Goal: Transaction & Acquisition: Purchase product/service

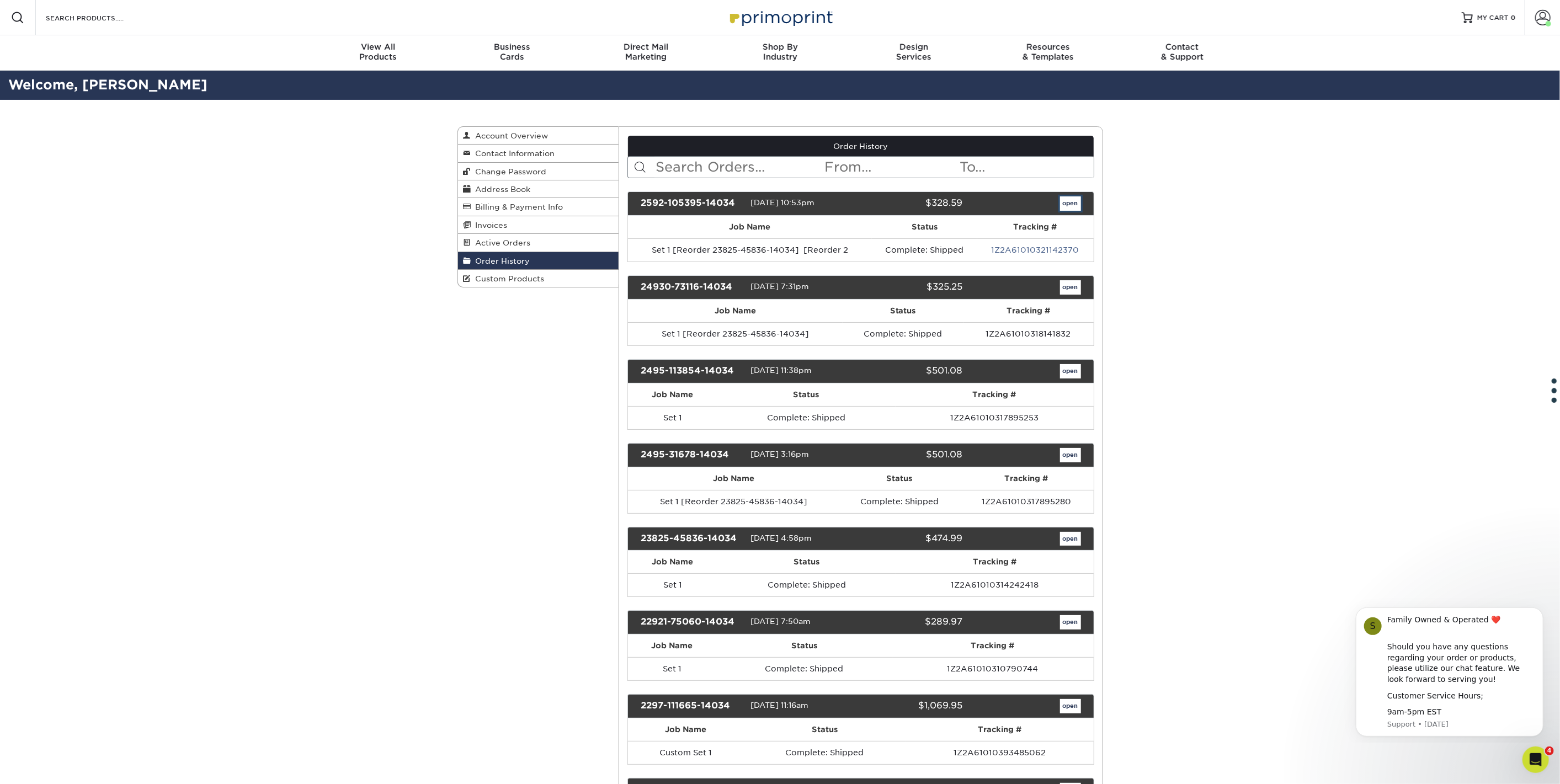
click at [1076, 201] on link "open" at bounding box center [1070, 203] width 21 height 14
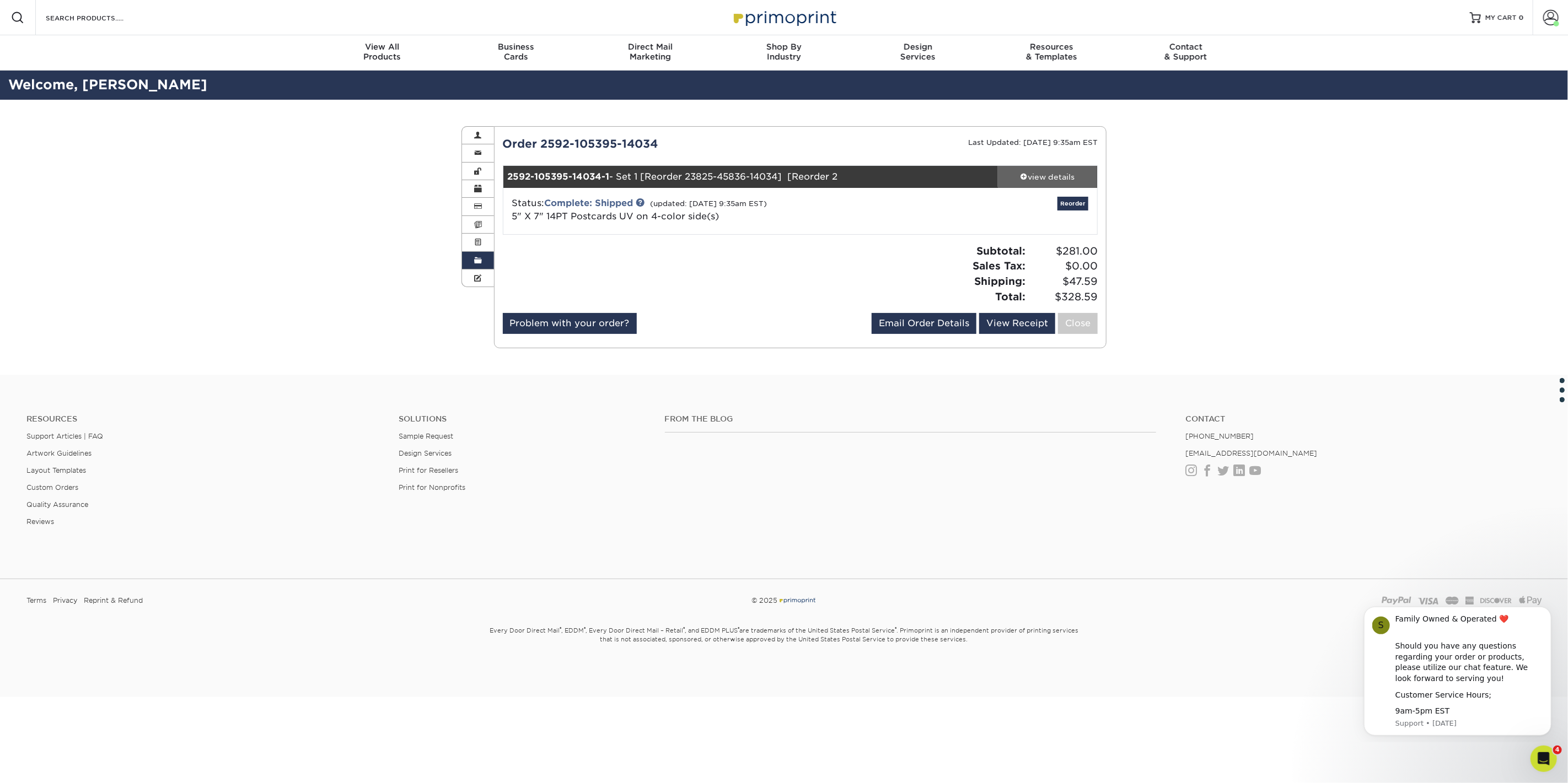
click at [1027, 171] on div "view details" at bounding box center [1047, 176] width 99 height 11
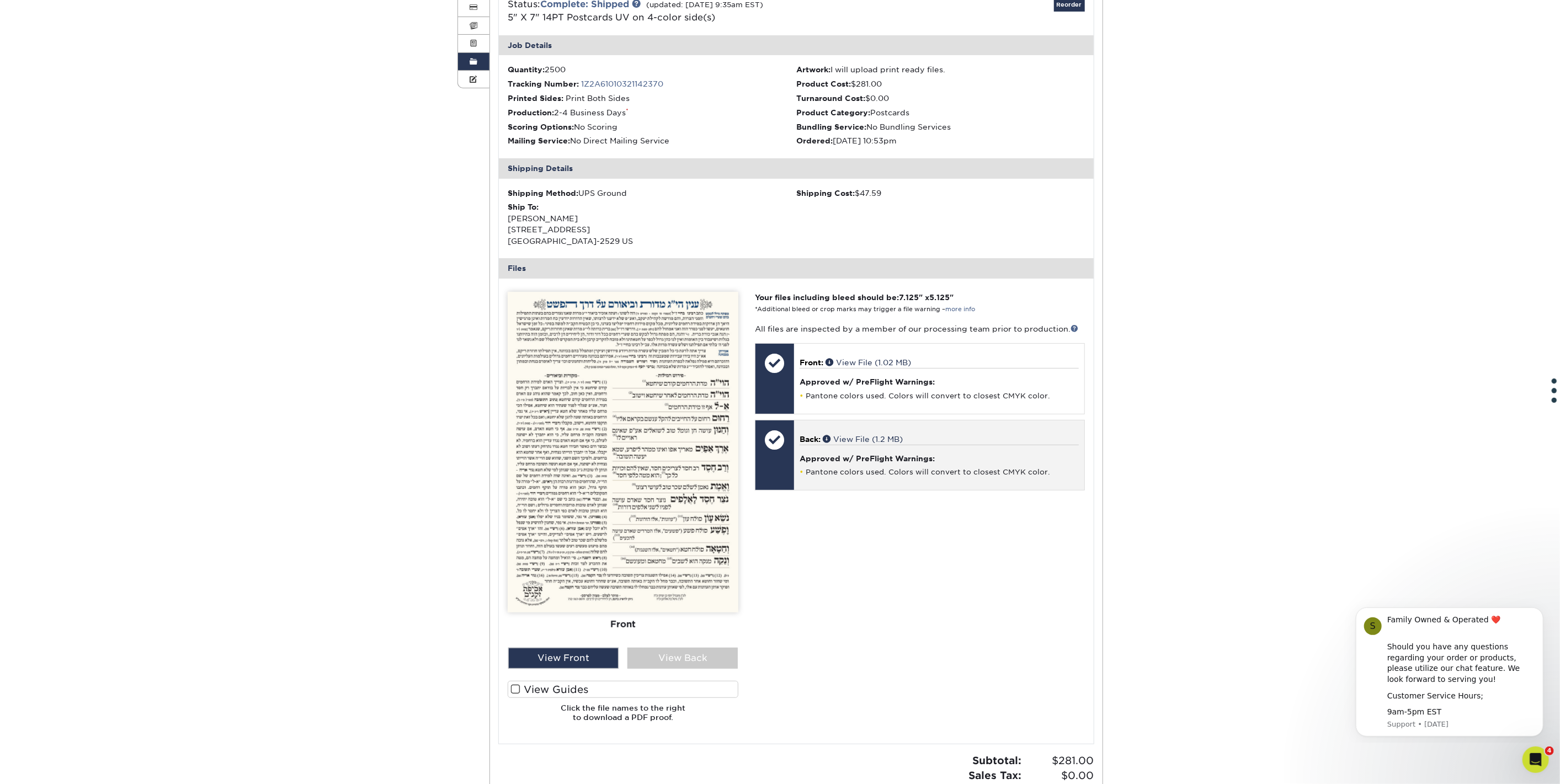
scroll to position [123, 0]
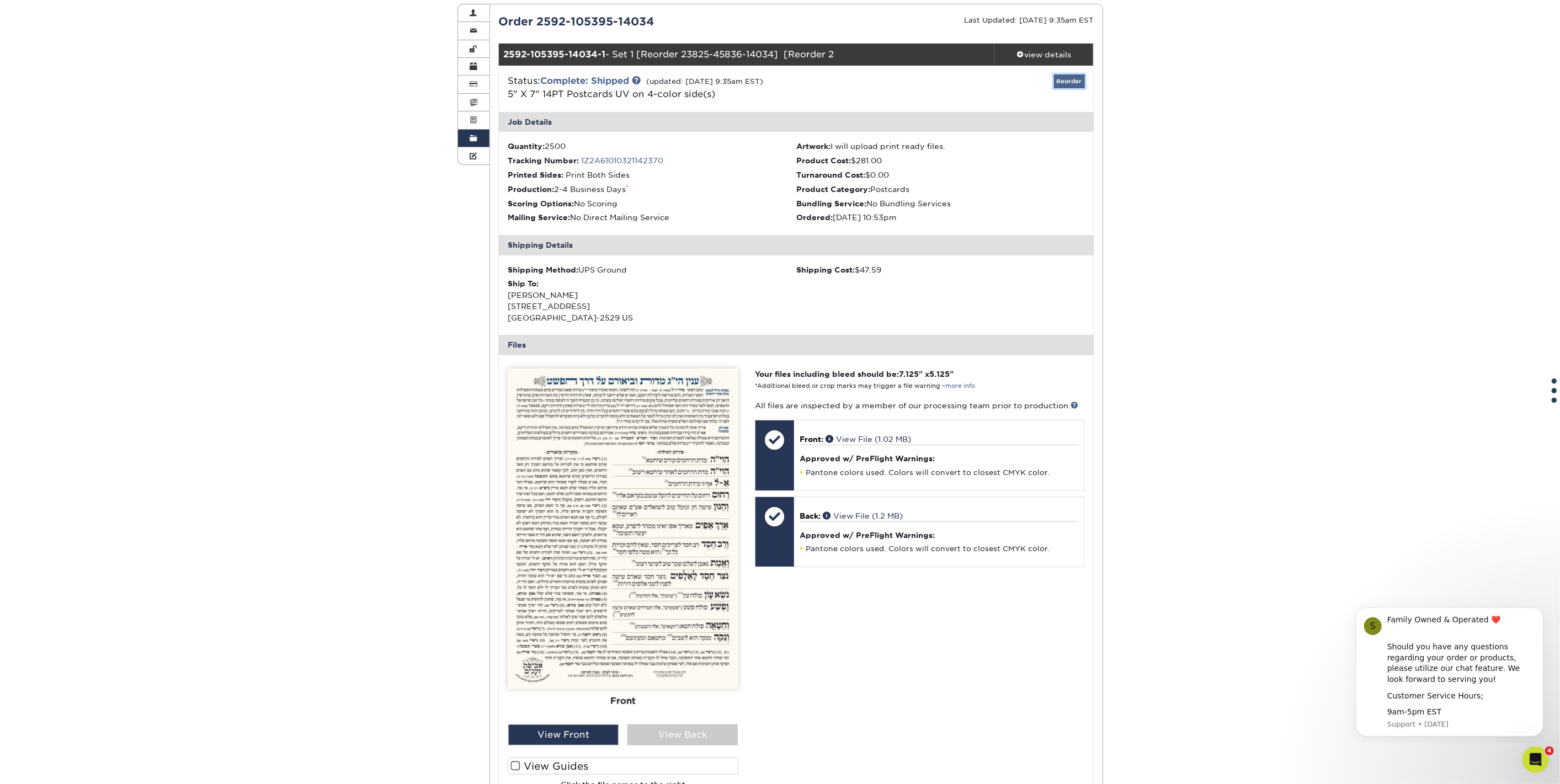
click at [1078, 84] on link "Reorder" at bounding box center [1069, 81] width 31 height 14
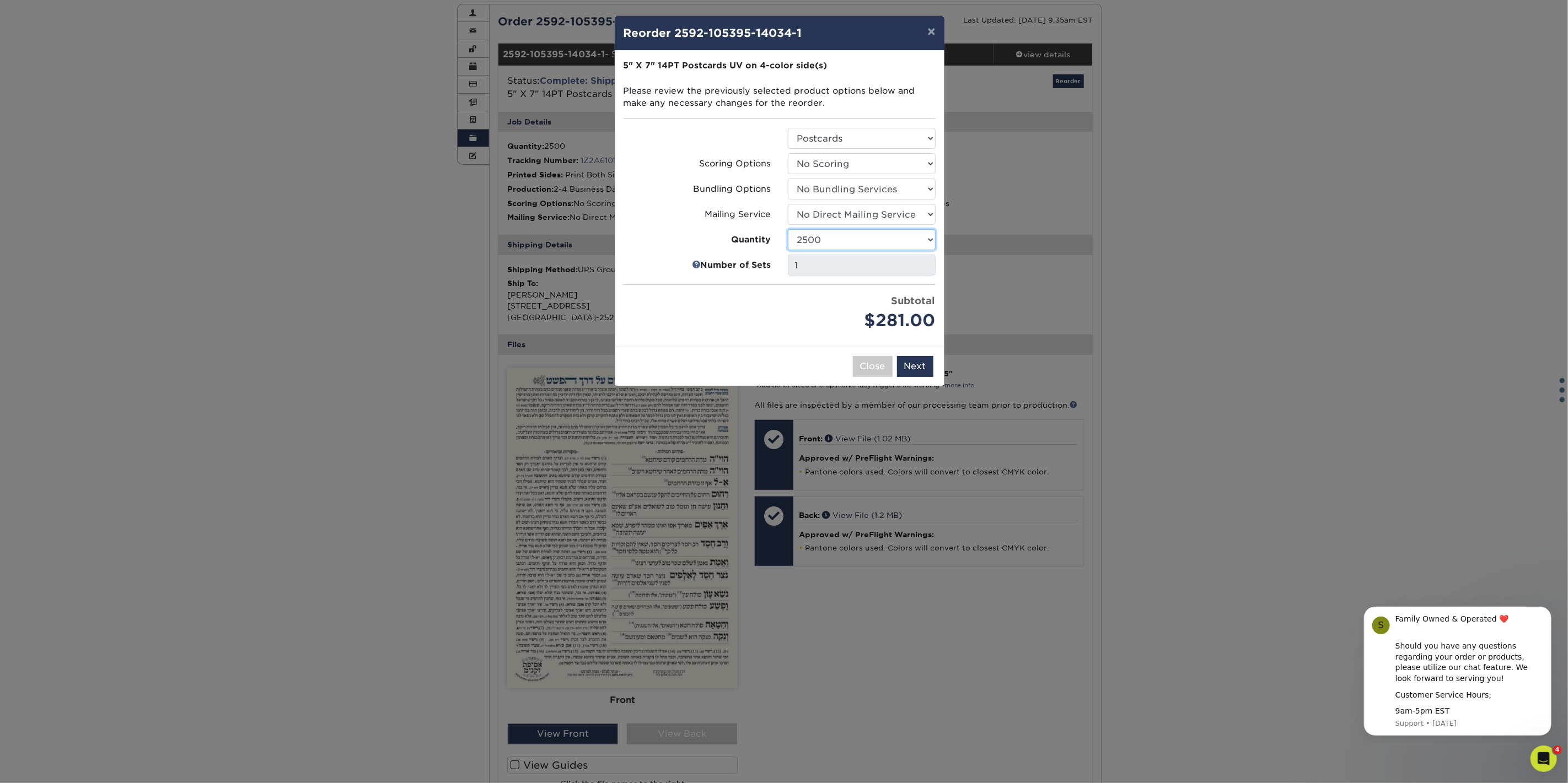
click at [925, 239] on select "25 50 75 100 250 500 1000 2500 5000 7500 10000 15000 20000 25000 30000 35000 40…" at bounding box center [861, 240] width 148 height 21
select select "e824bf9f-d22d-4070-926d-42c6dd5ef515"
click at [788, 229] on select "25 50 75 100 250 500 1000 2500 5000 7500 10000 15000 20000 25000 30000 35000 40…" at bounding box center [861, 240] width 148 height 21
click at [494, 570] on div "× Reorder 2592-105395-14034-1 Please select all options to continue. Only quant…" at bounding box center [784, 391] width 1568 height 783
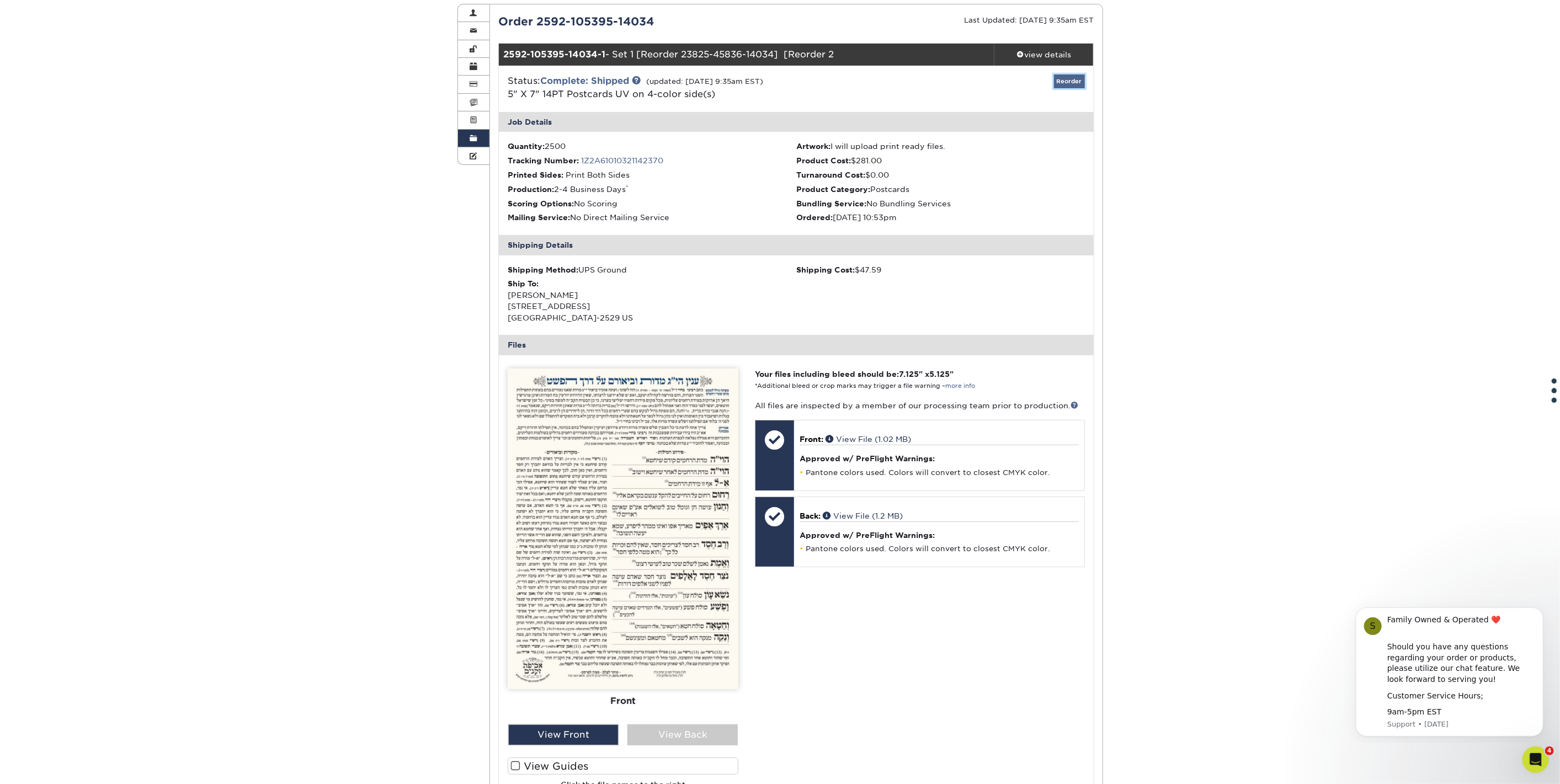
click at [1077, 78] on link "Reorder" at bounding box center [1069, 81] width 31 height 14
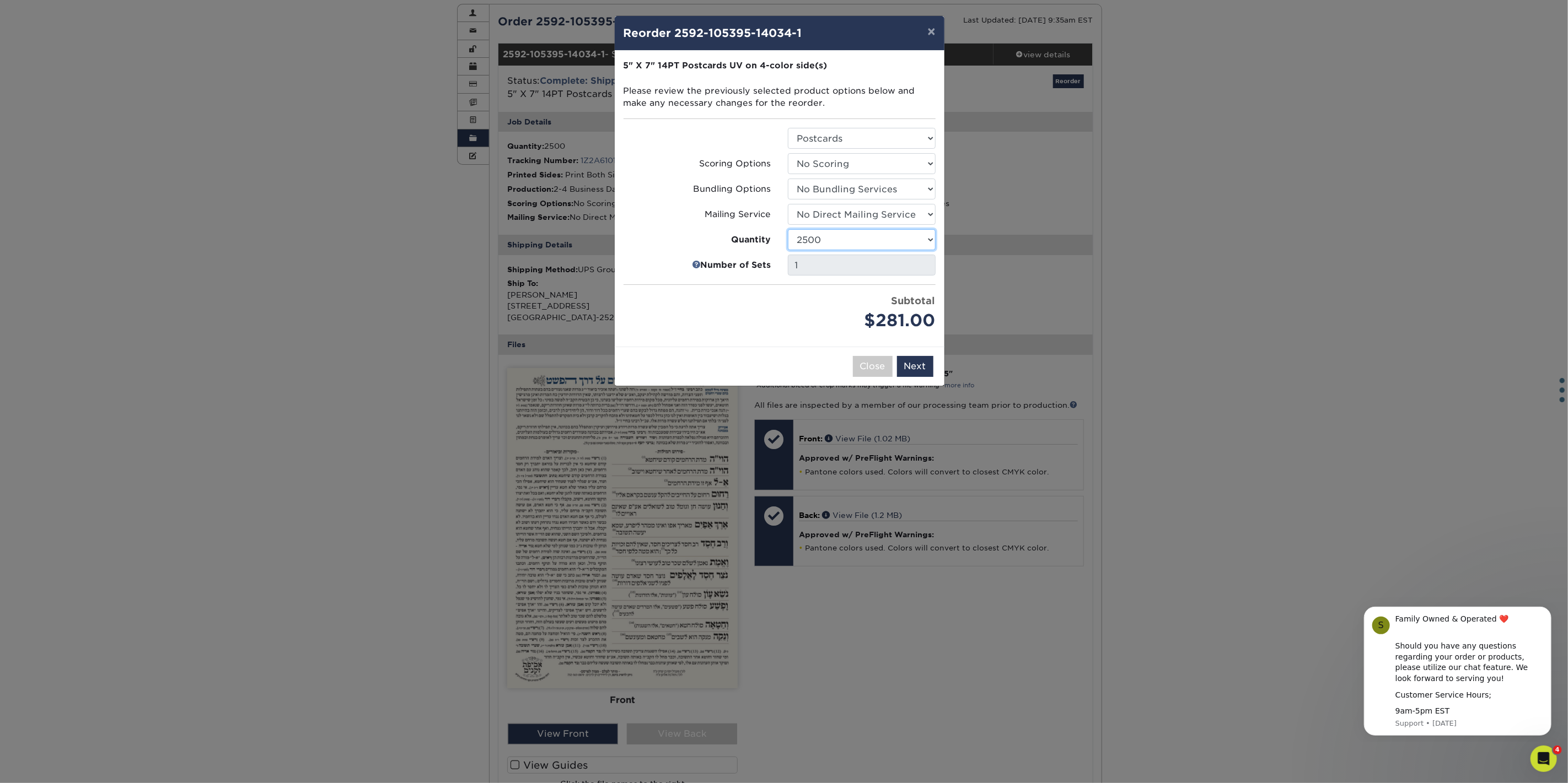
click at [923, 238] on select "25 50 75 100 250 500 1000 2500 5000 7500 10000 15000 20000 25000 30000 35000 40…" at bounding box center [861, 240] width 148 height 21
select select "e824bf9f-d22d-4070-926d-42c6dd5ef515"
click at [788, 229] on select "25 50 75 100 250 500 1000 2500 5000 7500 10000 15000 20000 25000 30000 35000 40…" at bounding box center [861, 240] width 148 height 21
click at [507, 398] on div "× Reorder 2592-105395-14034-1 Please select all options to continue. Only quant…" at bounding box center [784, 391] width 1568 height 783
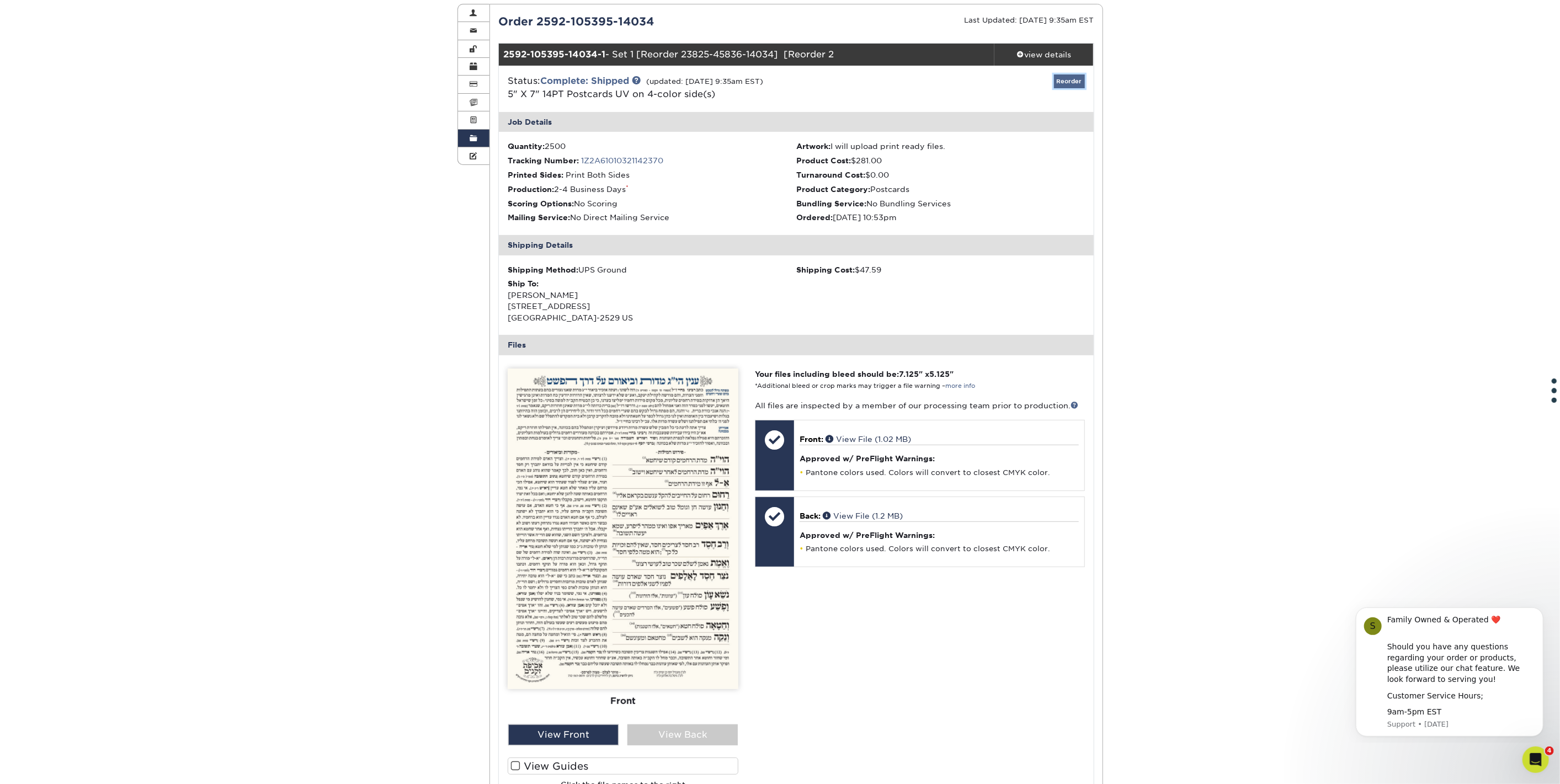
click at [1072, 78] on link "Reorder" at bounding box center [1069, 81] width 31 height 14
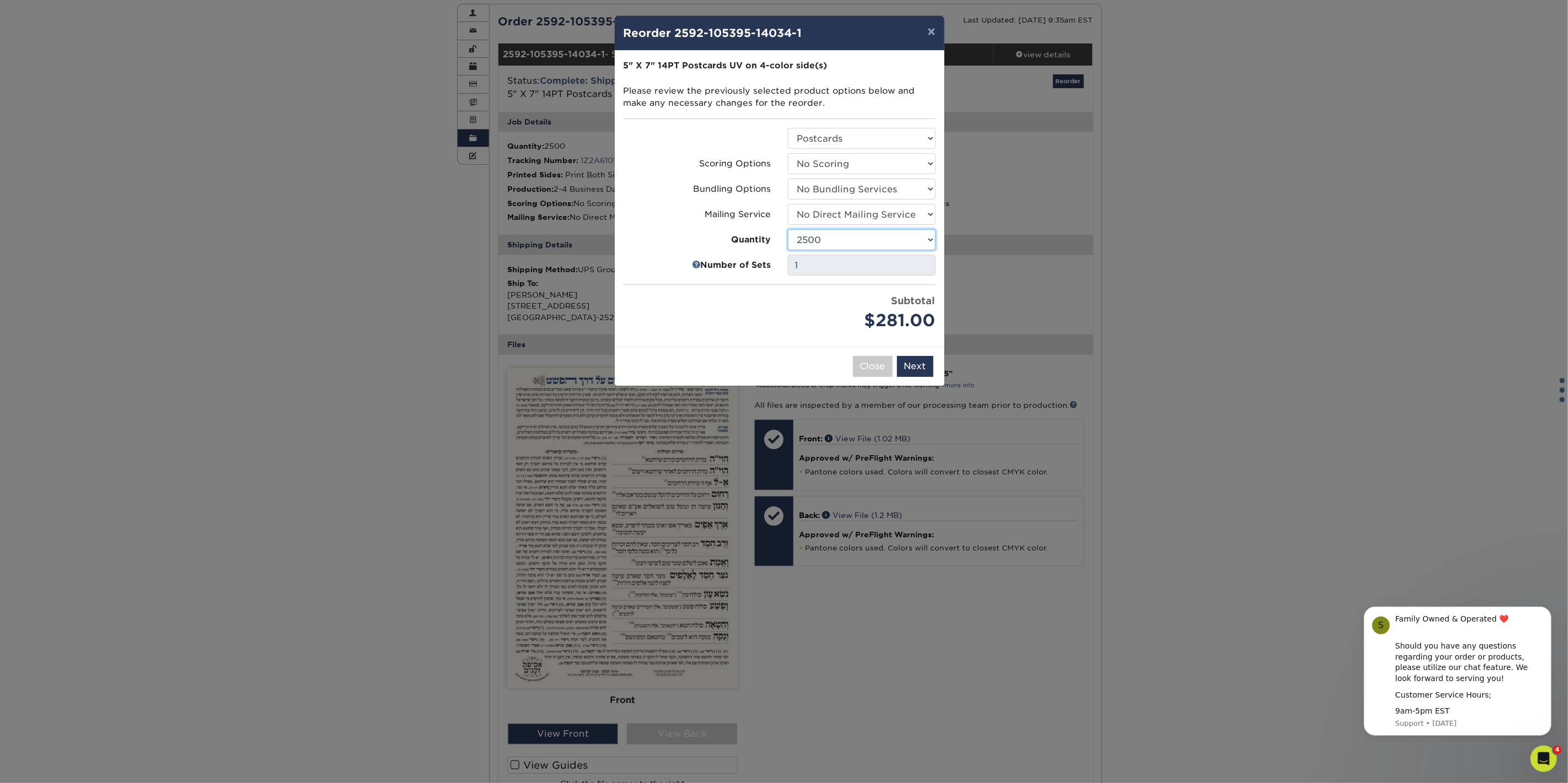
click at [889, 236] on select "25 50 75 100 250 500 1000 2500 5000 7500 10000 15000 20000 25000 30000 35000 40…" at bounding box center [861, 240] width 148 height 21
select select "e824bf9f-d22d-4070-926d-42c6dd5ef515"
click at [788, 229] on select "25 50 75 100 250 500 1000 2500 5000 7500 10000 15000 20000 25000 30000 35000 40…" at bounding box center [861, 240] width 148 height 21
click at [920, 364] on button "Next" at bounding box center [915, 366] width 36 height 21
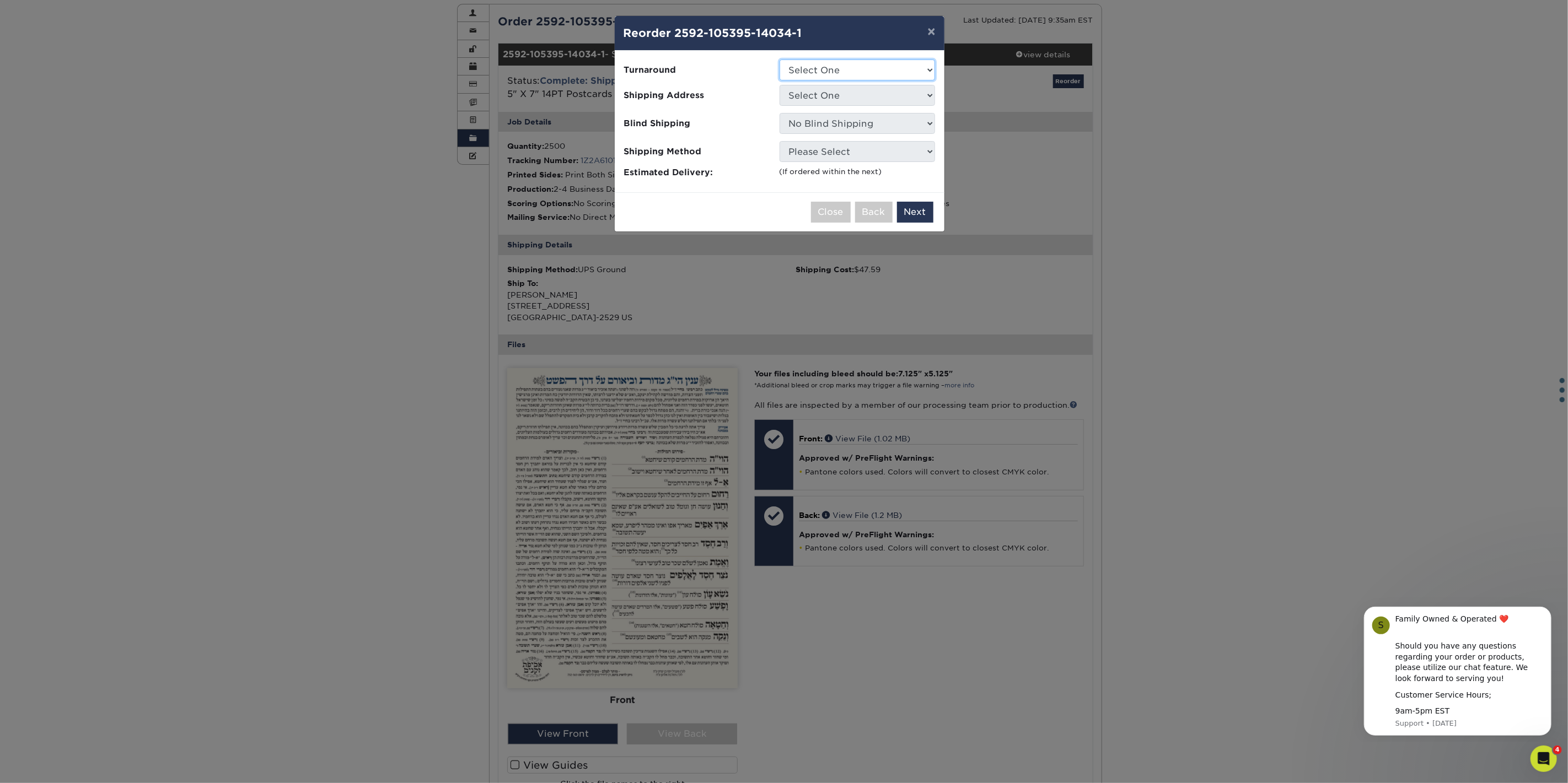
click at [931, 69] on select "Select One 2-4 Business Days 2 Day Next Business Day" at bounding box center [857, 70] width 156 height 21
select select "f04561f5-3be6-4cc6-ad90-c059bd4711cf"
click at [779, 59] on select "Select One 2-4 Business Days 2 Day Next Business Day" at bounding box center [857, 70] width 156 height 21
click at [908, 102] on select "Select One Mordechai Golob" at bounding box center [857, 95] width 156 height 21
select select "123888"
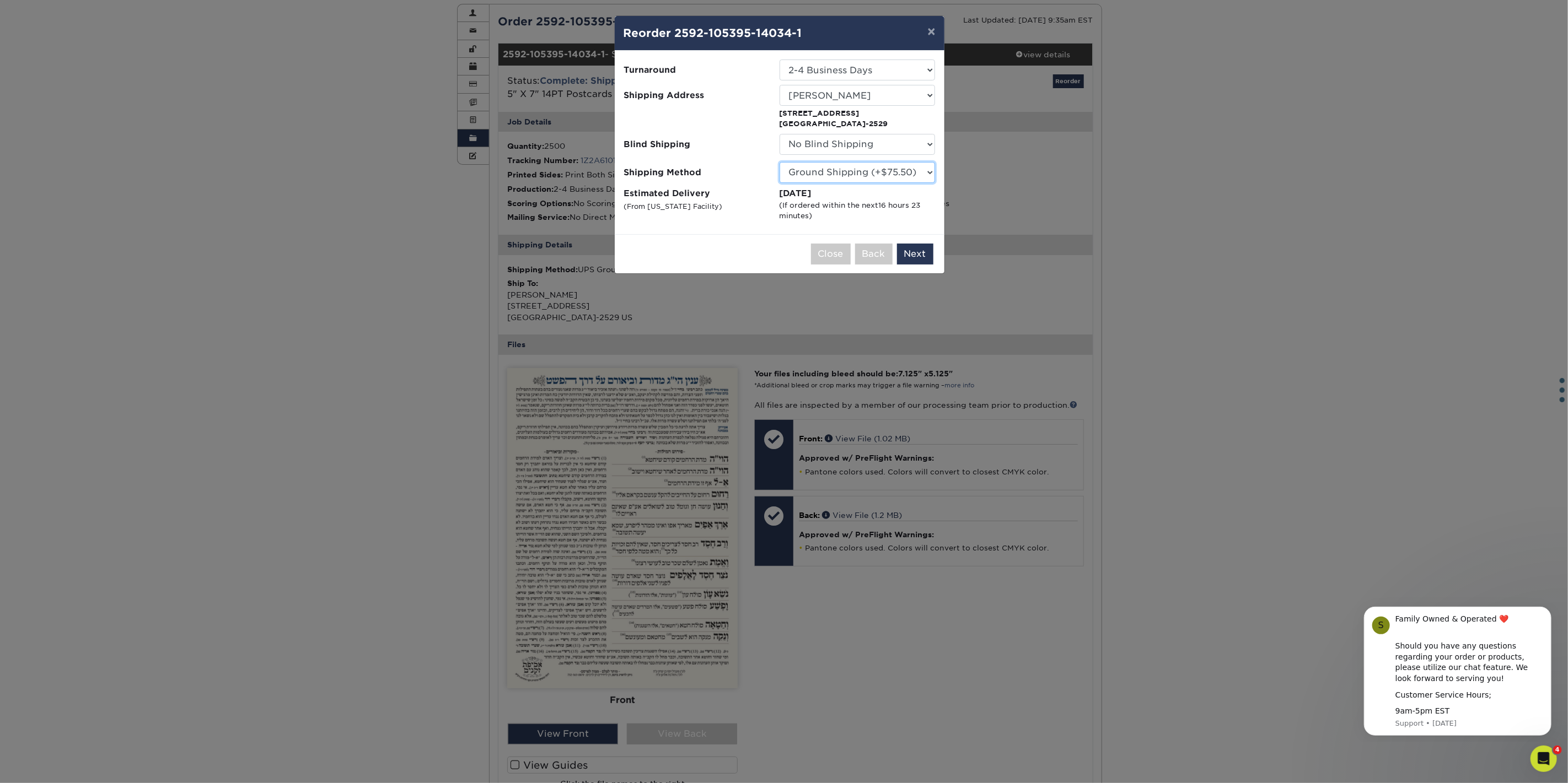
click at [921, 166] on select "Please Select Ground Shipping (+$75.50) 3 Day Shipping Service (+$117.04) 2 Day…" at bounding box center [857, 172] width 156 height 21
click at [914, 243] on button "Next" at bounding box center [915, 254] width 36 height 21
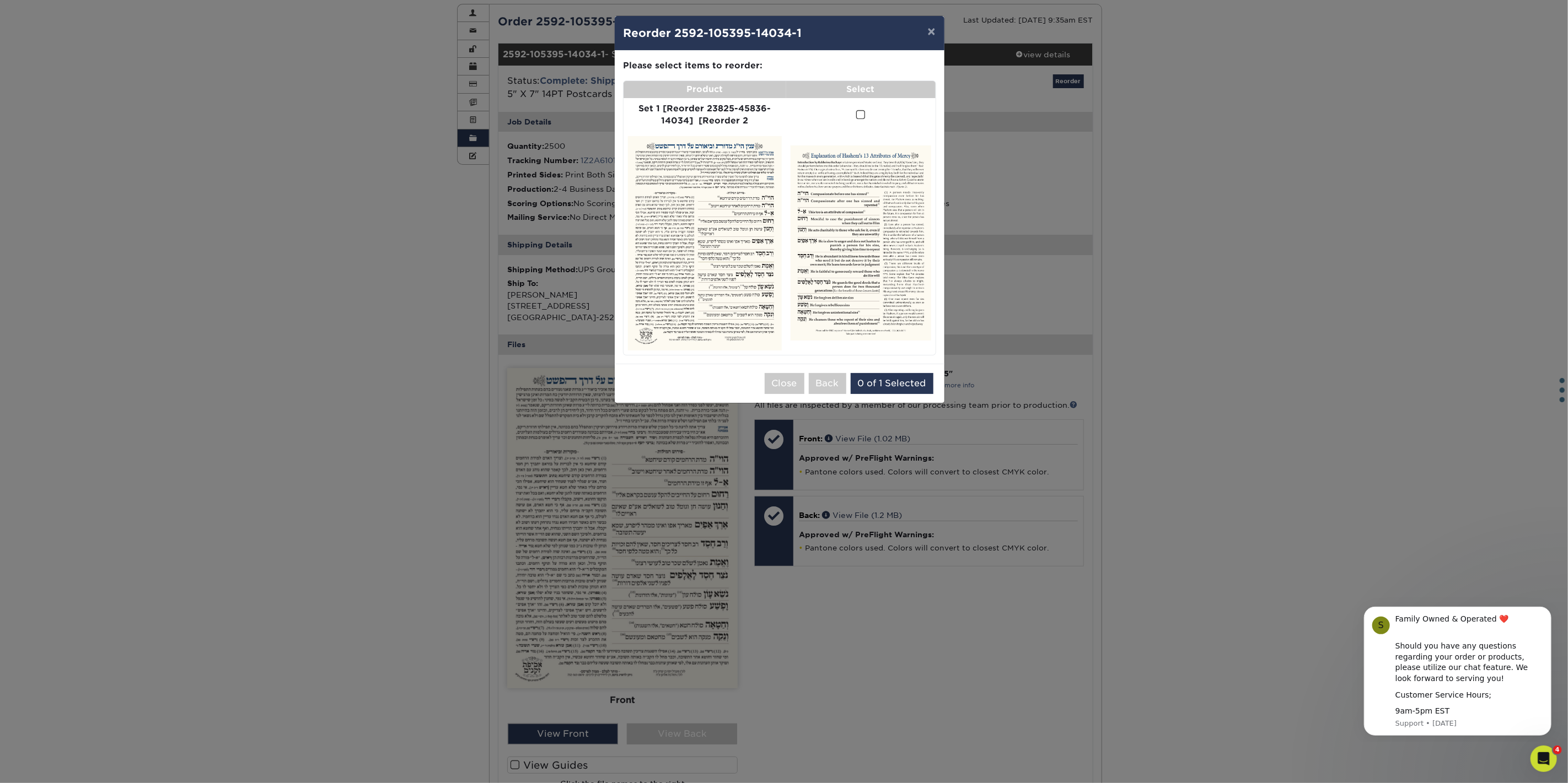
click at [861, 117] on span at bounding box center [861, 115] width 9 height 10
click at [0, 0] on input "checkbox" at bounding box center [0, 0] width 0 height 0
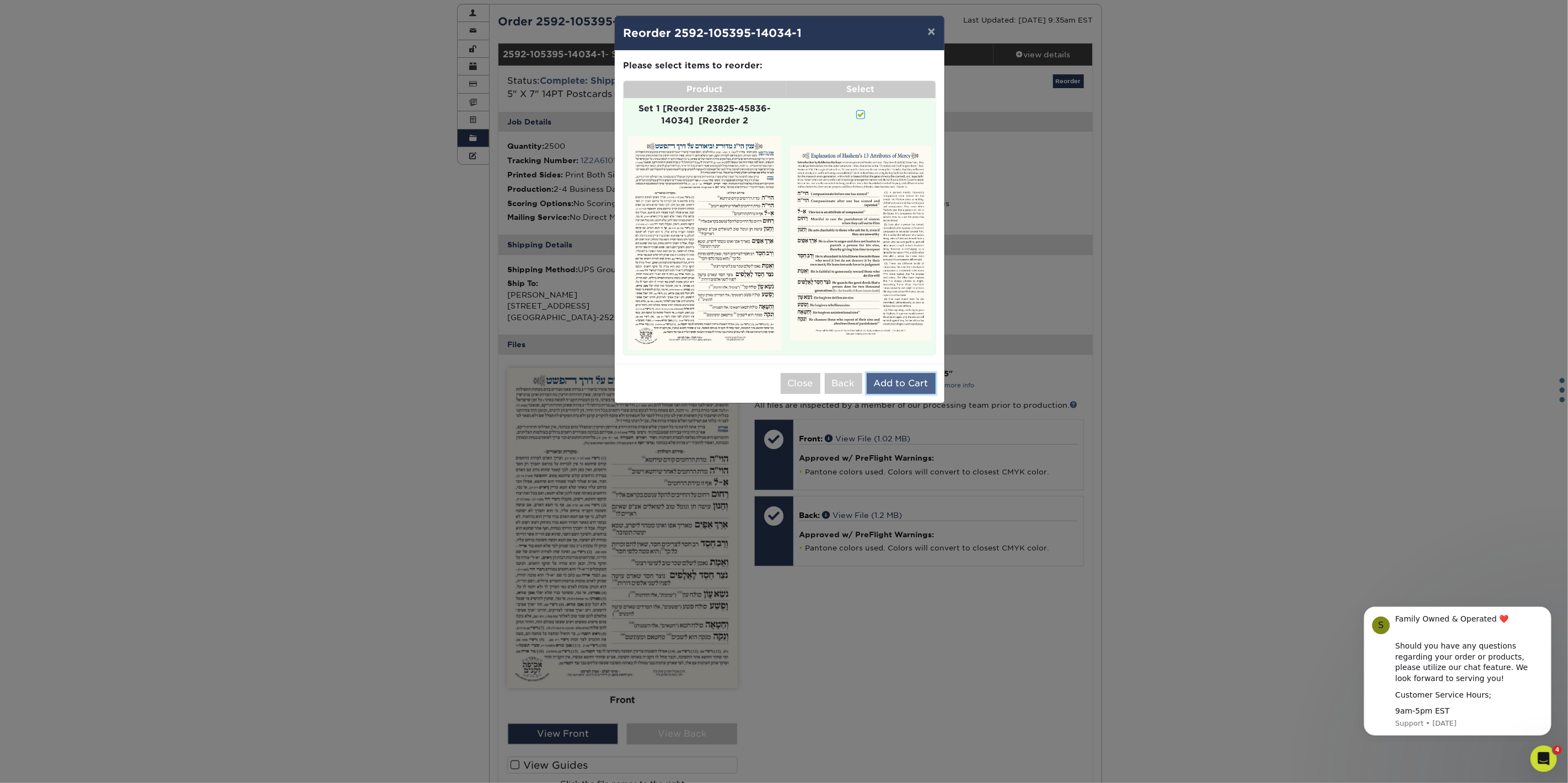
click at [908, 383] on button "Add to Cart" at bounding box center [901, 383] width 69 height 21
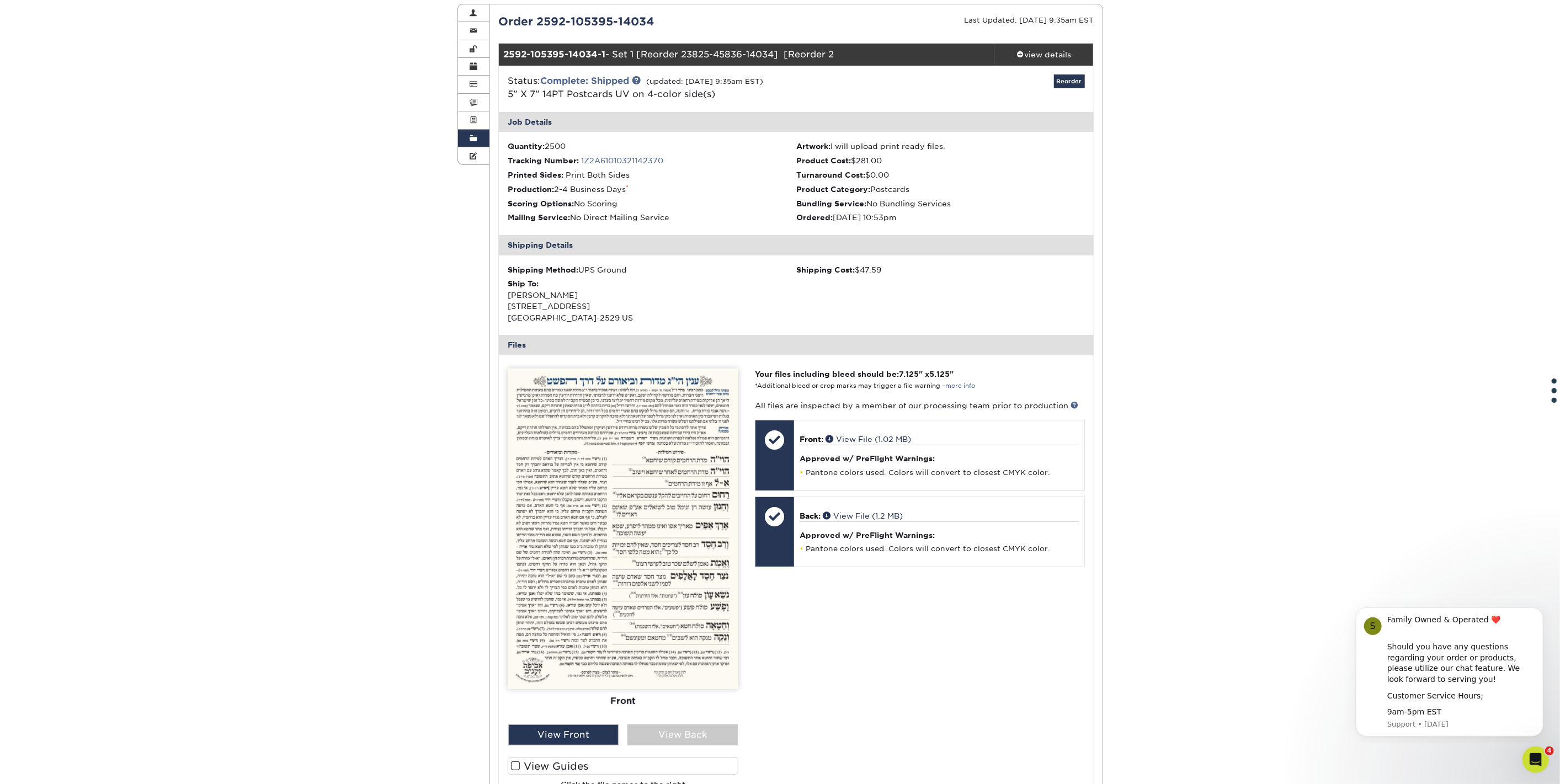
click at [445, 370] on div "Order History Account Overview Contact Information Change Password Address Book…" at bounding box center [780, 469] width 1560 height 983
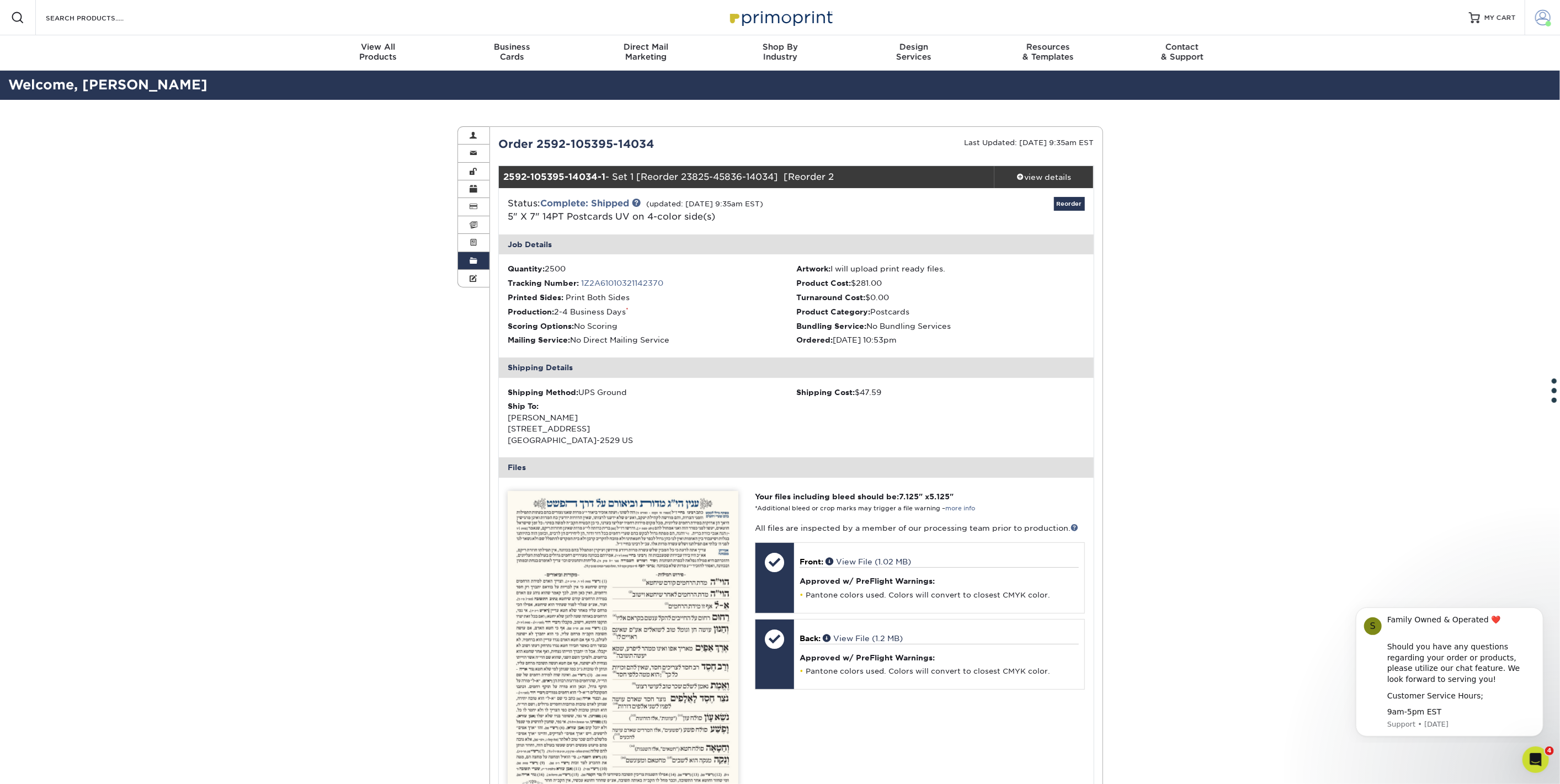
click at [1546, 22] on span at bounding box center [1543, 18] width 16 height 16
click at [1284, 170] on div "Order History Account Overview Contact Information Change Password Address Book…" at bounding box center [780, 591] width 1560 height 983
click at [1486, 12] on link "MY CART" at bounding box center [1493, 18] width 47 height 35
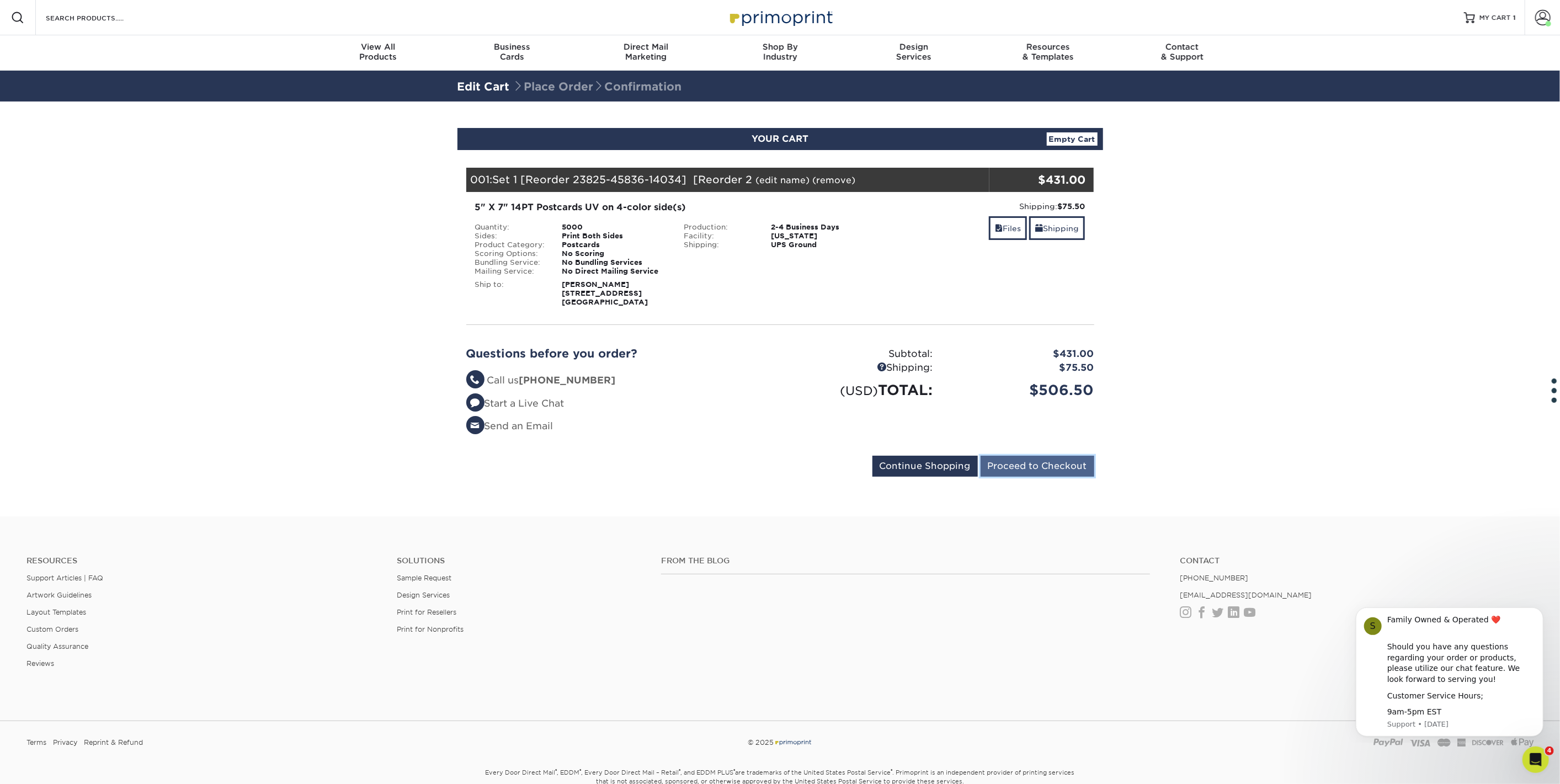
click at [1024, 470] on input "Proceed to Checkout" at bounding box center [1037, 466] width 113 height 21
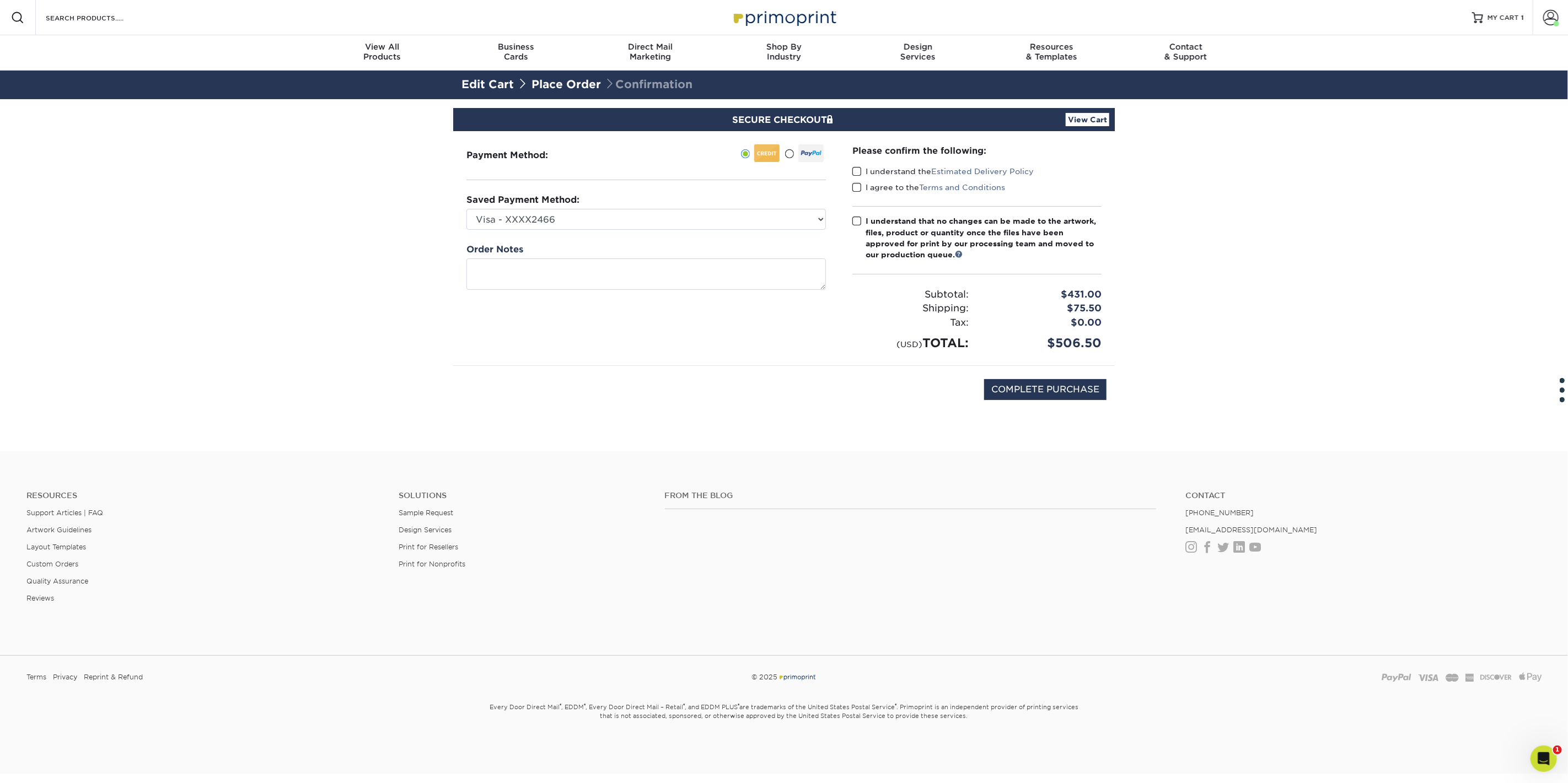
click at [857, 172] on span at bounding box center [857, 172] width 9 height 10
click at [0, 0] on input "I understand the Estimated Delivery Policy" at bounding box center [0, 0] width 0 height 0
click at [859, 185] on span at bounding box center [857, 187] width 9 height 10
click at [0, 0] on input "I agree to the Terms and Conditions" at bounding box center [0, 0] width 0 height 0
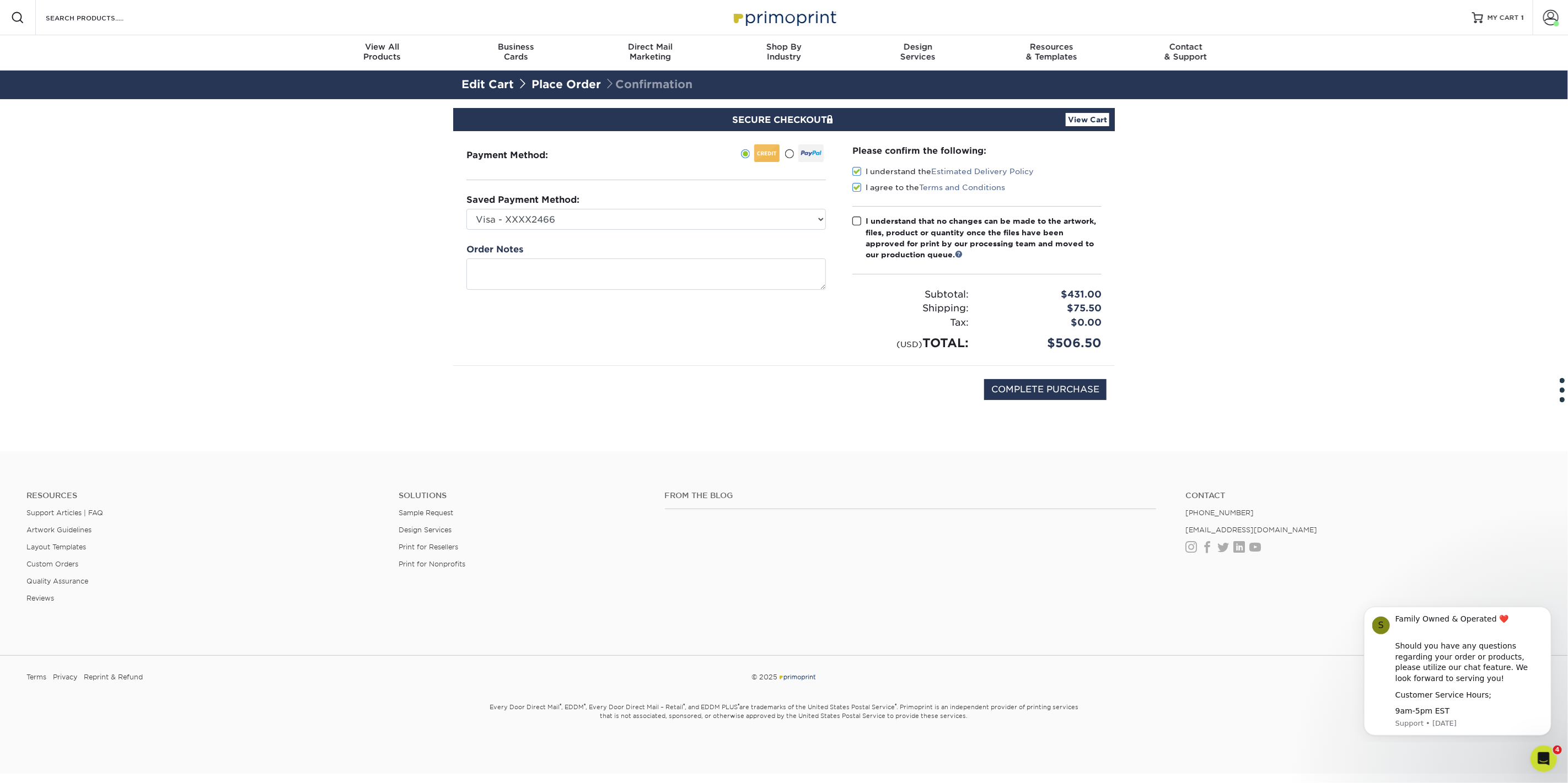
click at [857, 221] on span at bounding box center [857, 221] width 9 height 10
click at [0, 0] on input "I understand that no changes can be made to the artwork, files, product or quan…" at bounding box center [0, 0] width 0 height 0
click at [1039, 387] on input "COMPLETE PURCHASE" at bounding box center [1045, 389] width 122 height 21
type input "PROCESSING, PLEASE WAIT..."
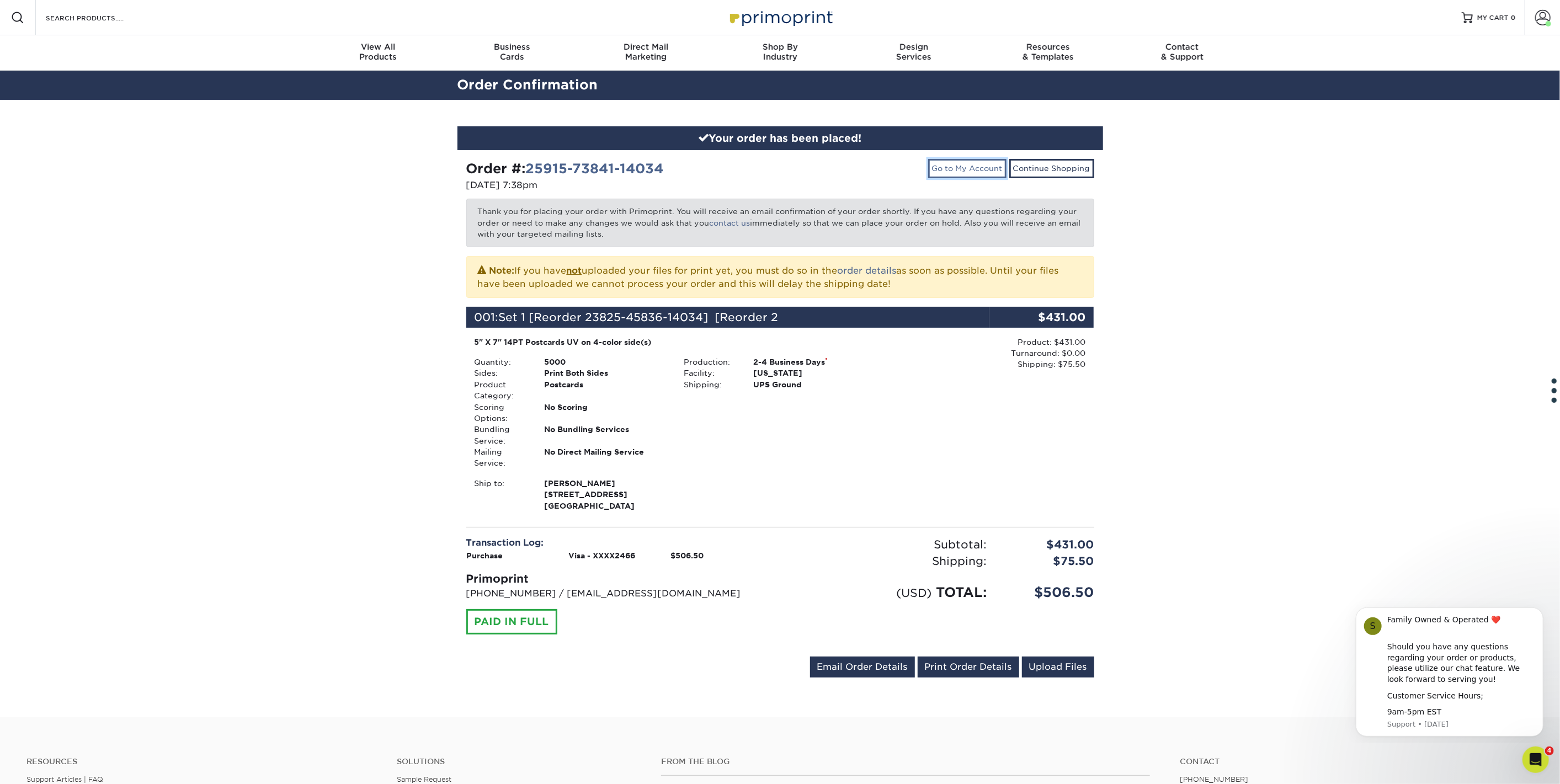
click at [966, 166] on link "Go to My Account" at bounding box center [967, 168] width 78 height 19
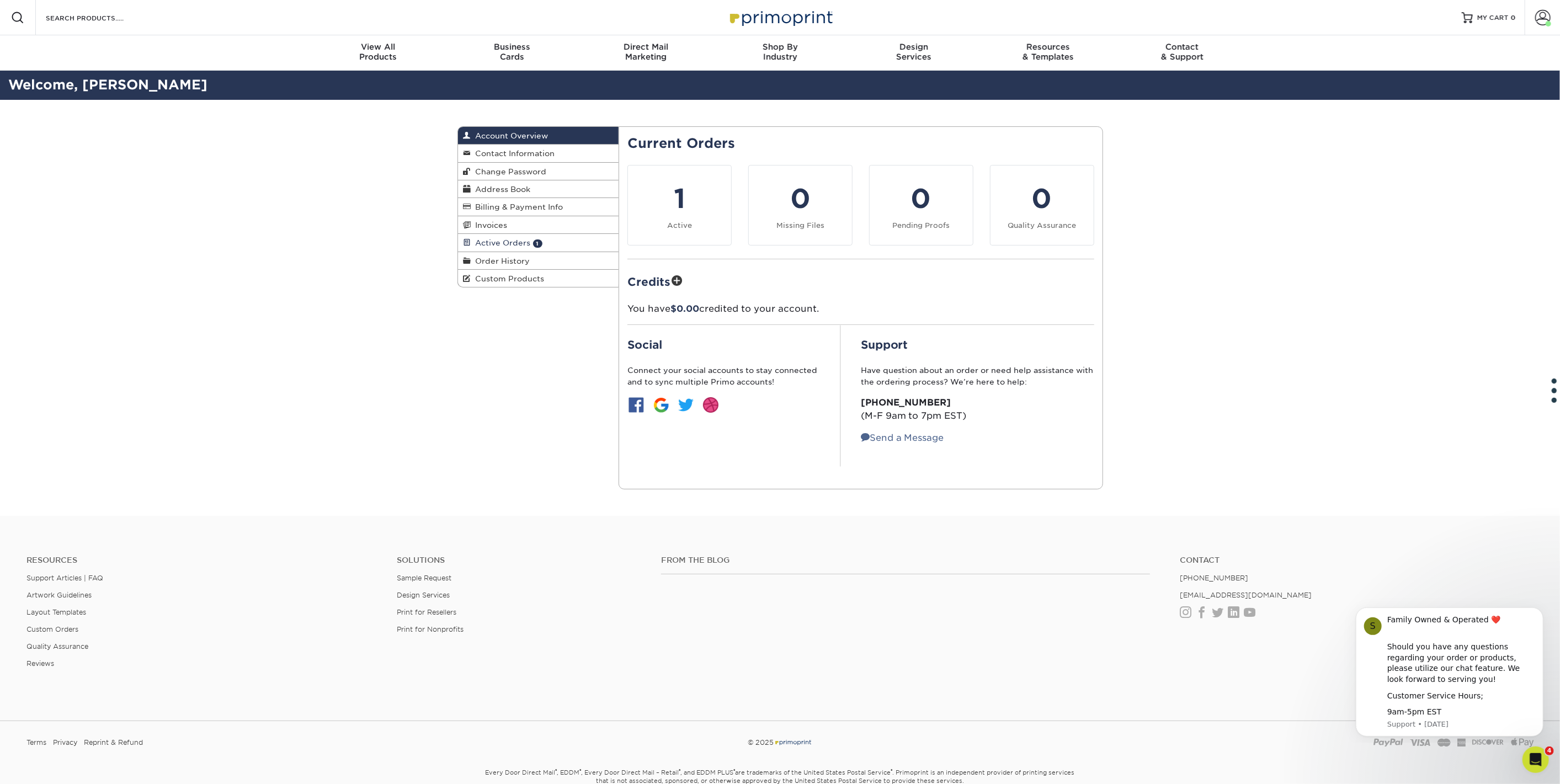
click at [514, 239] on span "Active Orders" at bounding box center [501, 243] width 59 height 9
